Goal: Task Accomplishment & Management: Manage account settings

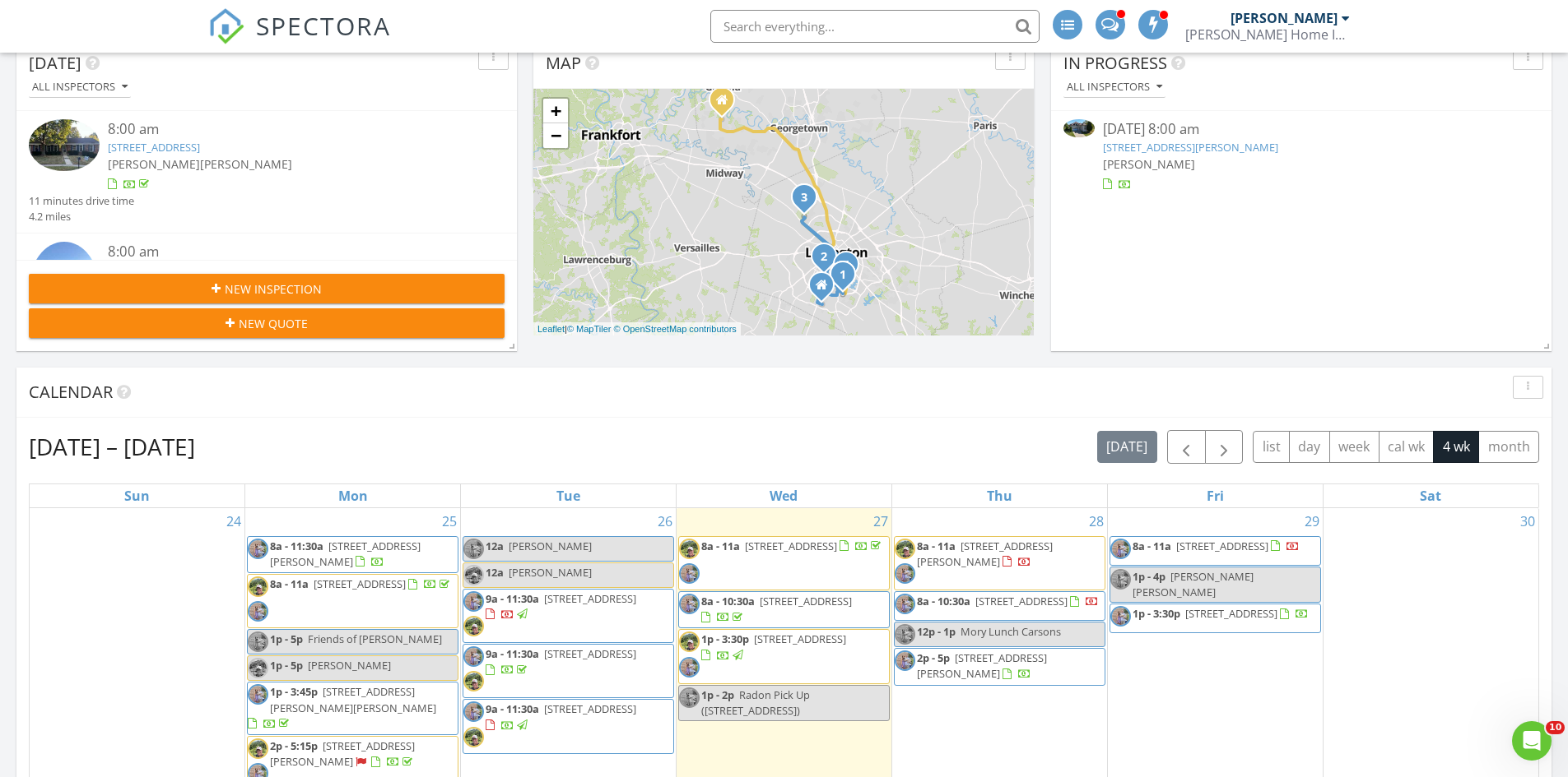
click at [330, 32] on span "SPECTORA" at bounding box center [323, 26] width 135 height 35
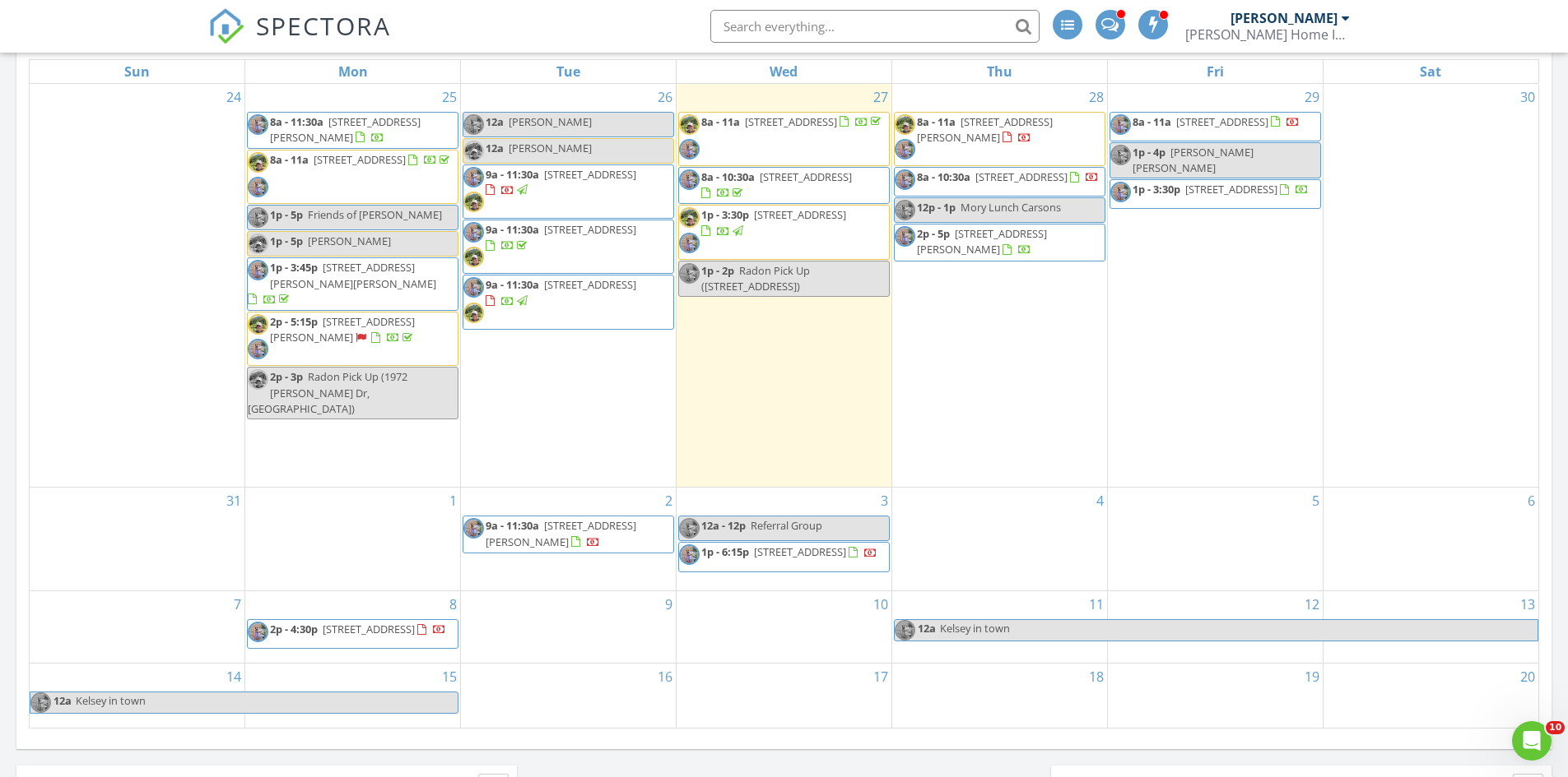
scroll to position [521, 0]
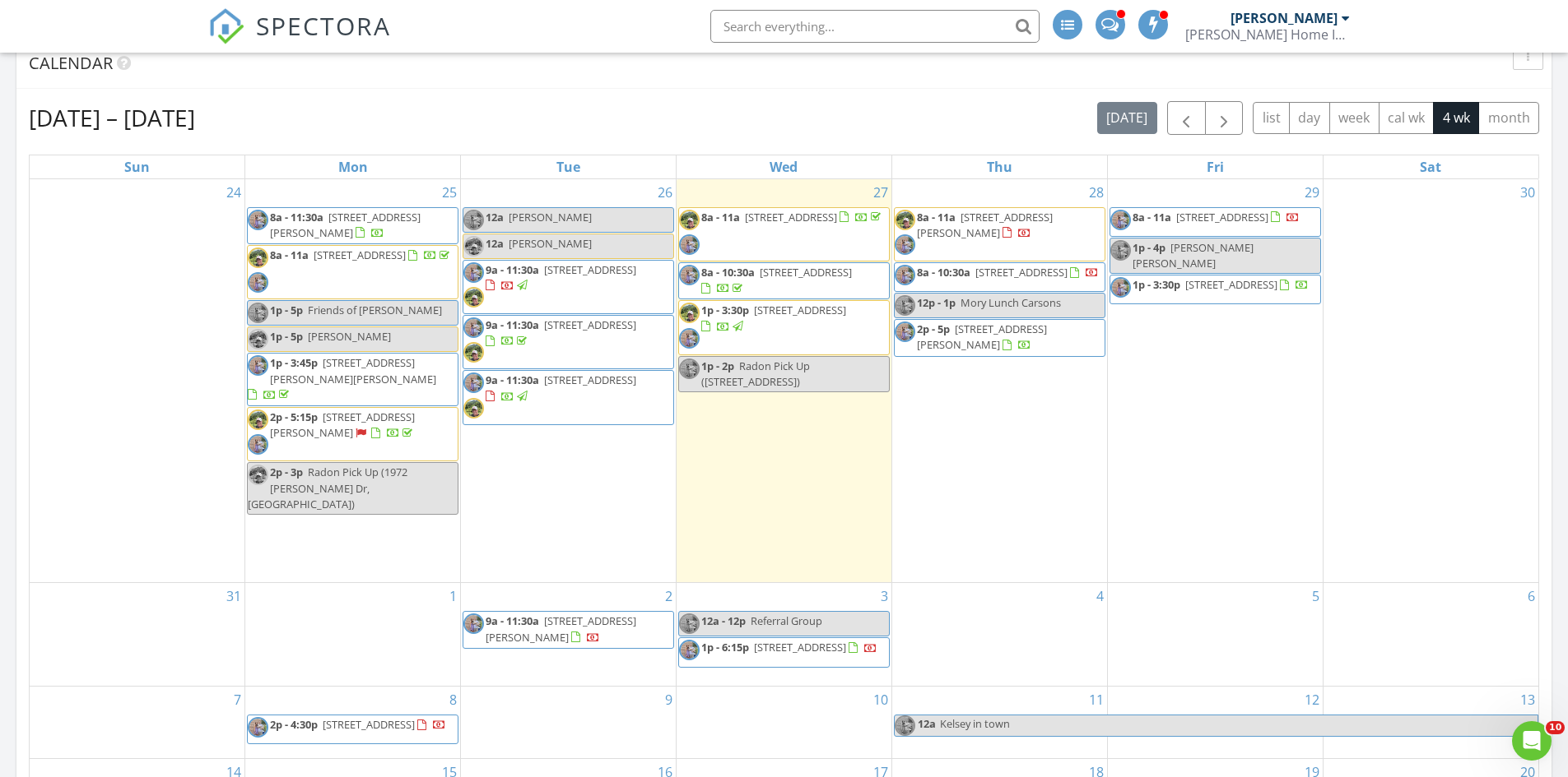
click at [954, 114] on div "Aug 24 – Sep 20, 2025 today list day week cal wk 4 wk month" at bounding box center [784, 118] width 1510 height 34
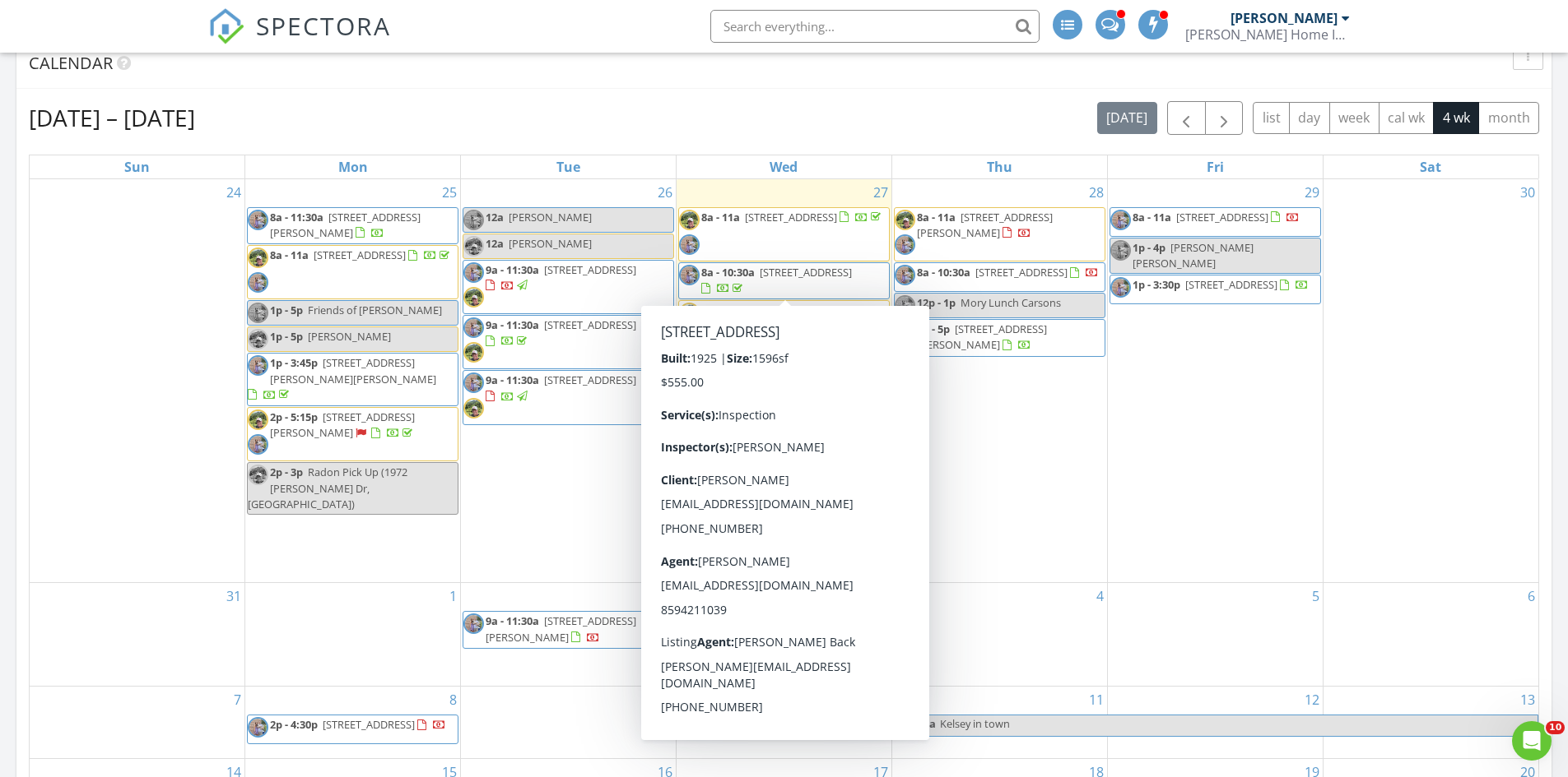
click at [758, 275] on link "8a - 10:30a 121 Penmoken Park, Lexington 40503" at bounding box center [776, 280] width 150 height 31
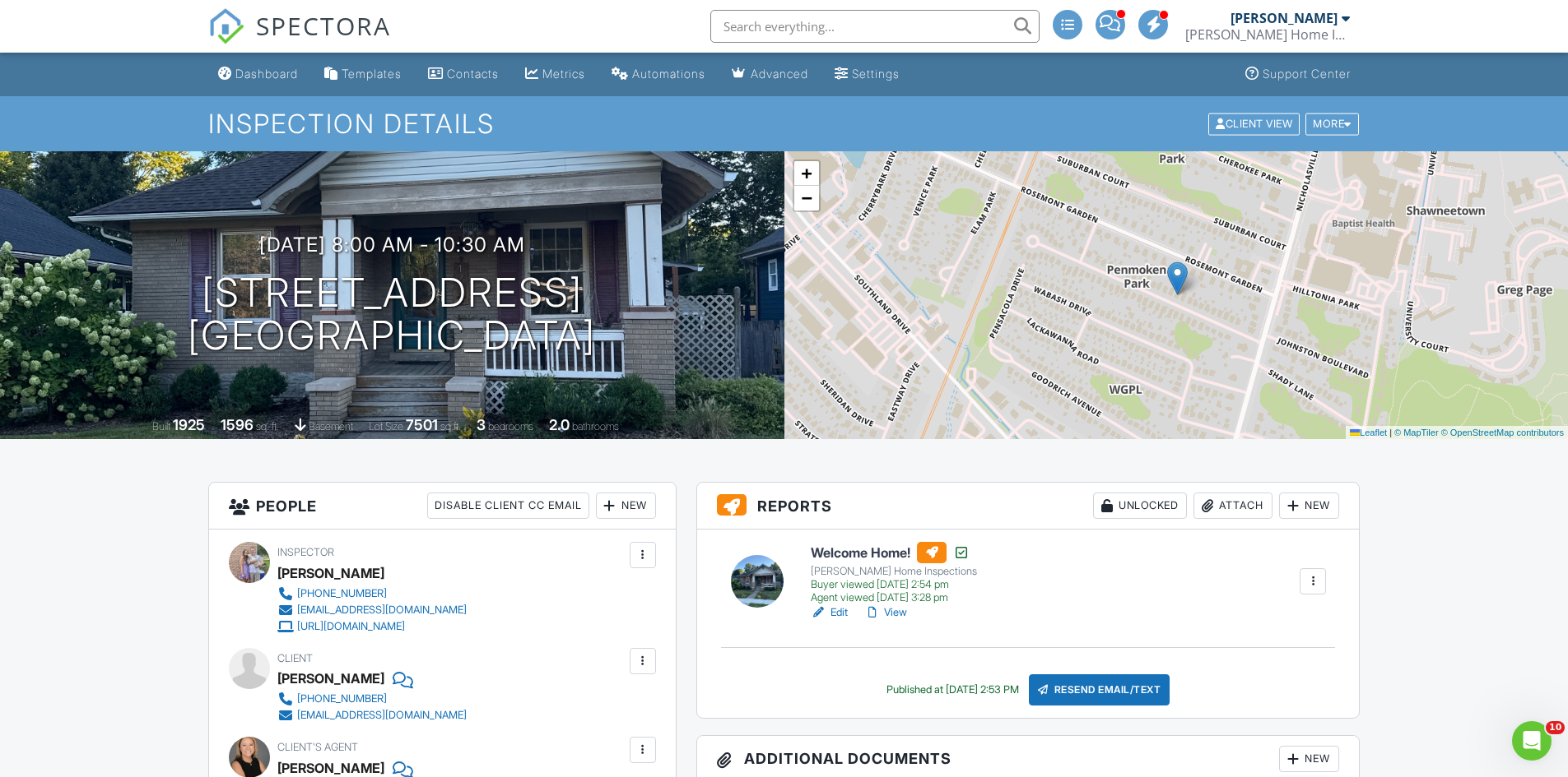
click at [893, 610] on link "View" at bounding box center [885, 613] width 42 height 17
